Goal: Information Seeking & Learning: Learn about a topic

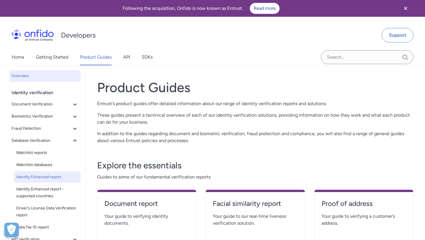
click at [34, 179] on span "Identity Enhanced report" at bounding box center [47, 177] width 62 height 7
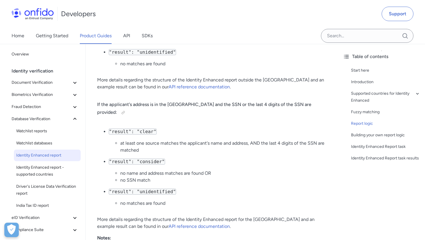
scroll to position [983, 0]
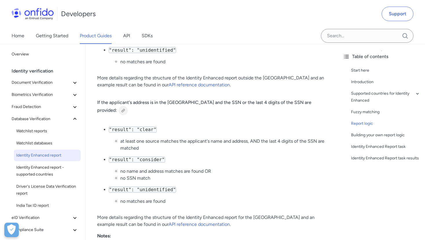
click at [128, 106] on div at bounding box center [123, 110] width 9 height 9
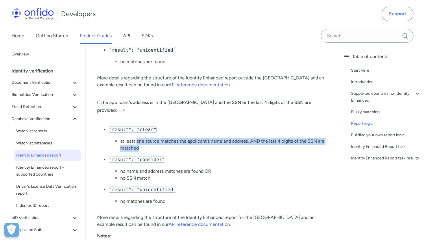
drag, startPoint x: 137, startPoint y: 136, endPoint x: 153, endPoint y: 139, distance: 16.5
click at [153, 139] on li "at least one source matches the applicant's name and address, AND the last 4 di…" at bounding box center [223, 145] width 207 height 14
copy li "one source matches the applicant's name and address, AND the last 4 digits of t…"
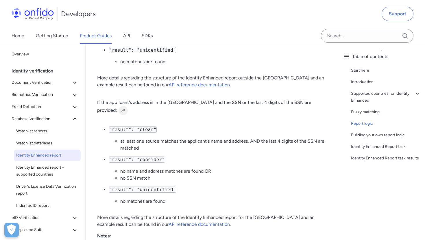
click at [128, 106] on div at bounding box center [123, 110] width 9 height 9
